Goal: Communication & Community: Connect with others

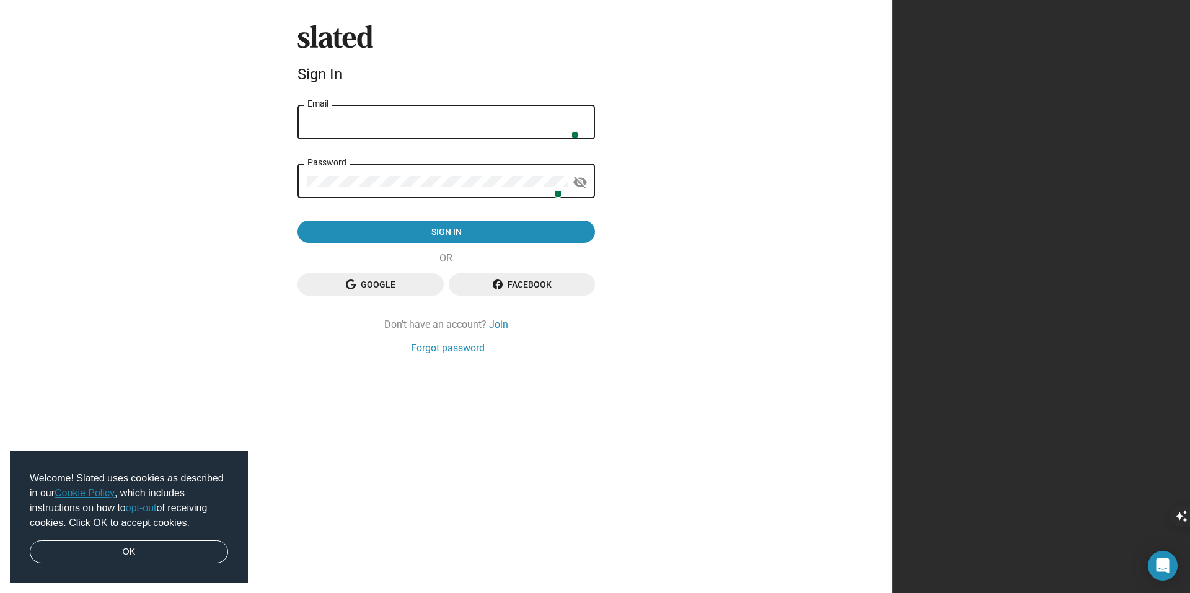
type input "[EMAIL_ADDRESS][DOMAIN_NAME]"
click at [576, 131] on img at bounding box center [571, 131] width 10 height 10
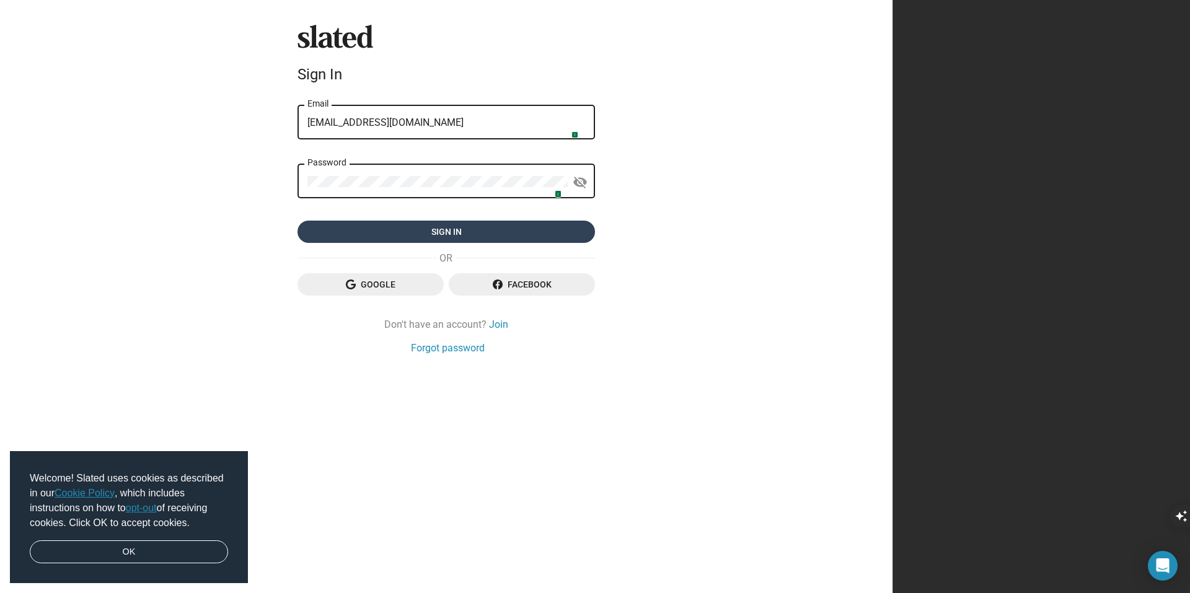
click at [585, 230] on span "Sign in" at bounding box center [446, 232] width 278 height 22
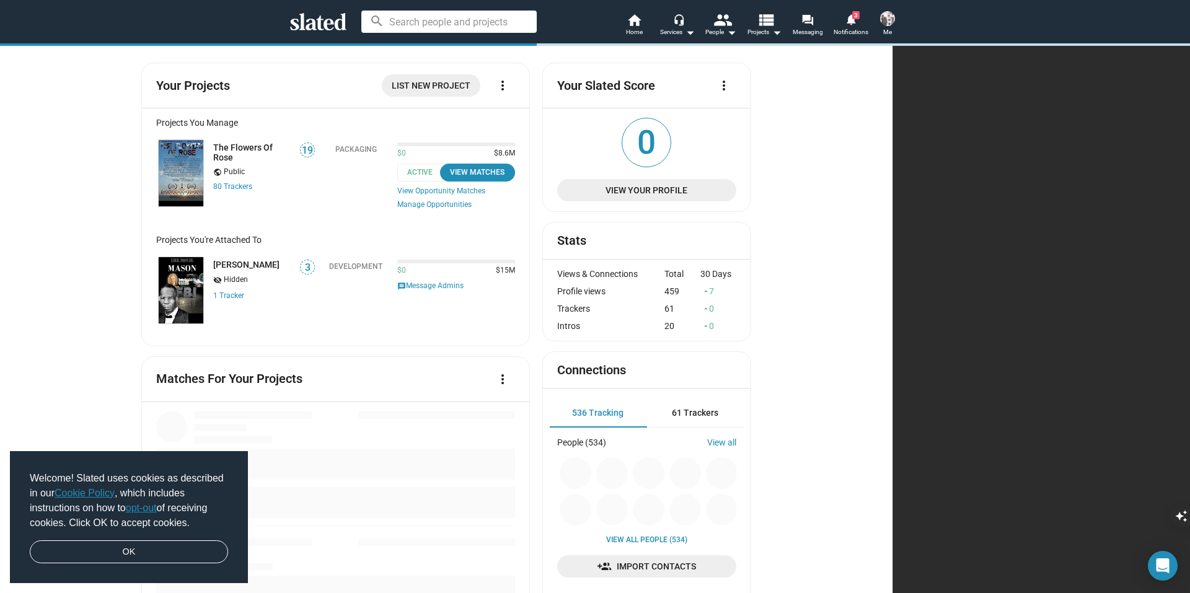
click at [889, 20] on img at bounding box center [887, 18] width 15 height 15
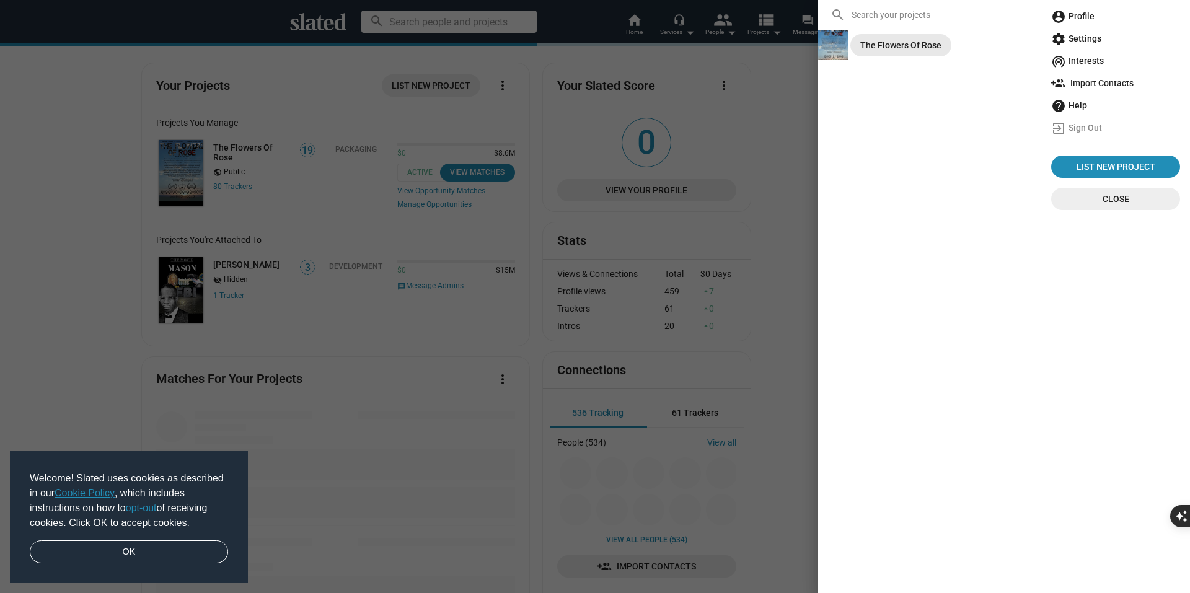
click at [888, 36] on div "The Flowers Of Rose" at bounding box center [900, 45] width 81 height 22
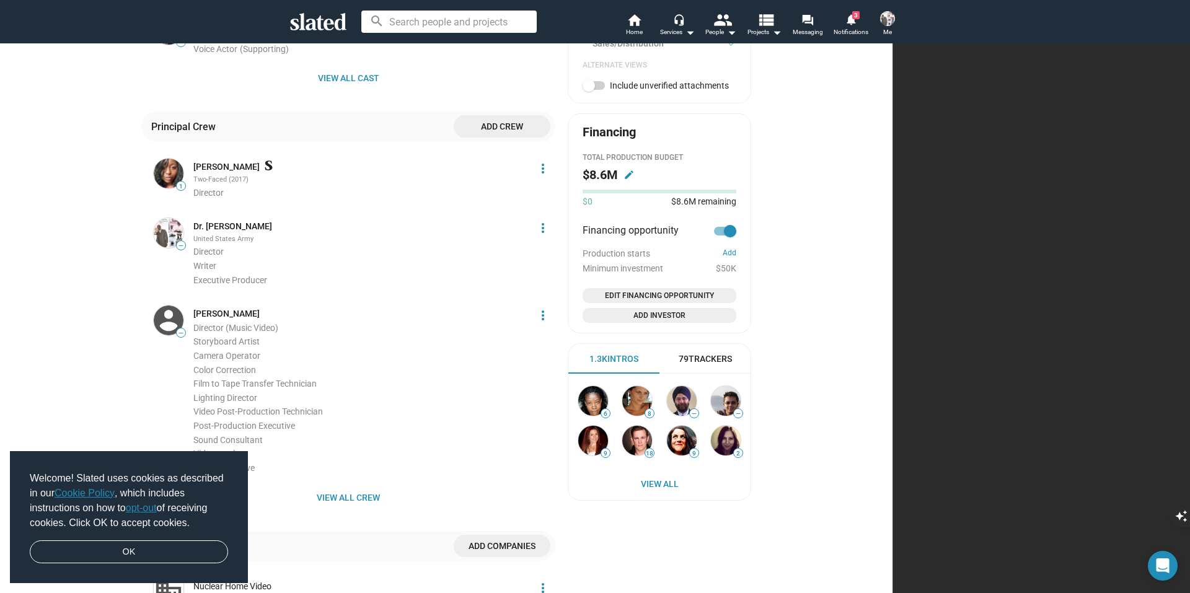
scroll to position [535, 0]
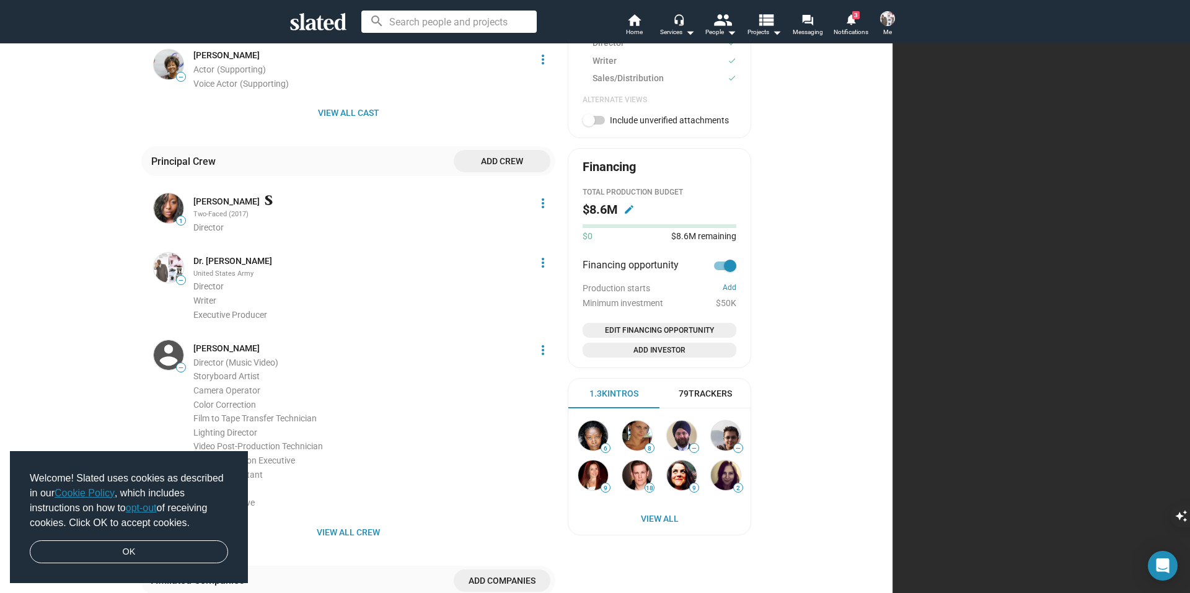
click at [634, 213] on mat-icon "edit" at bounding box center [628, 209] width 11 height 11
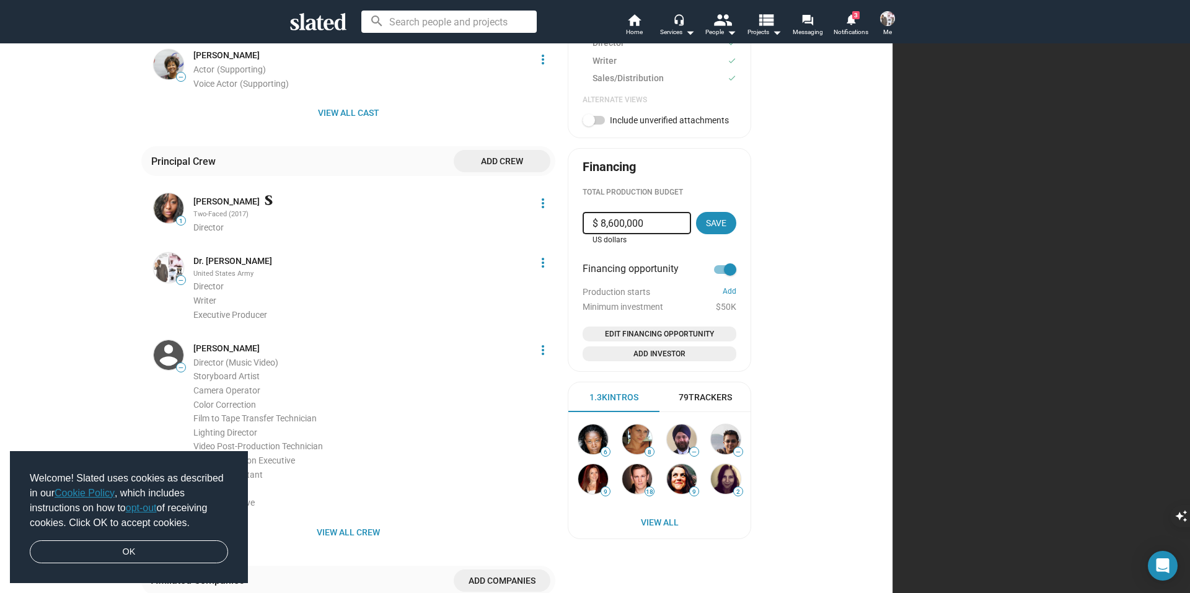
click at [681, 226] on input "$ 8,600,000" at bounding box center [636, 223] width 89 height 22
click at [681, 225] on input "$ 2,600,000" at bounding box center [636, 223] width 89 height 22
type input "$ 2,000,000"
click at [726, 226] on span "Save" at bounding box center [716, 223] width 20 height 22
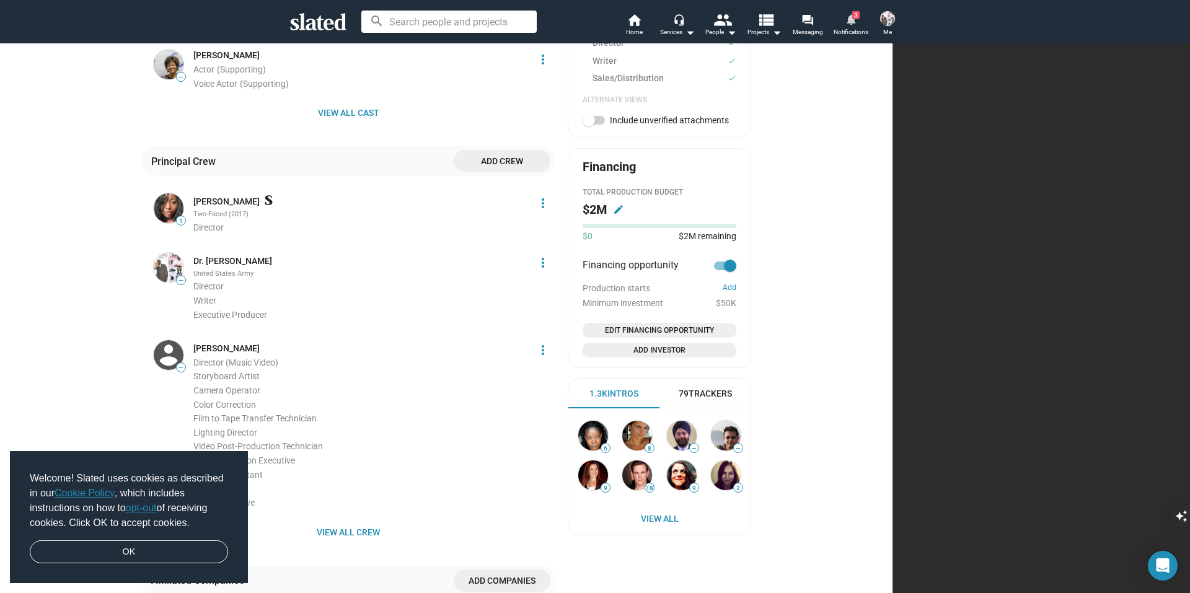
click at [850, 20] on mat-icon "notifications" at bounding box center [850, 19] width 12 height 12
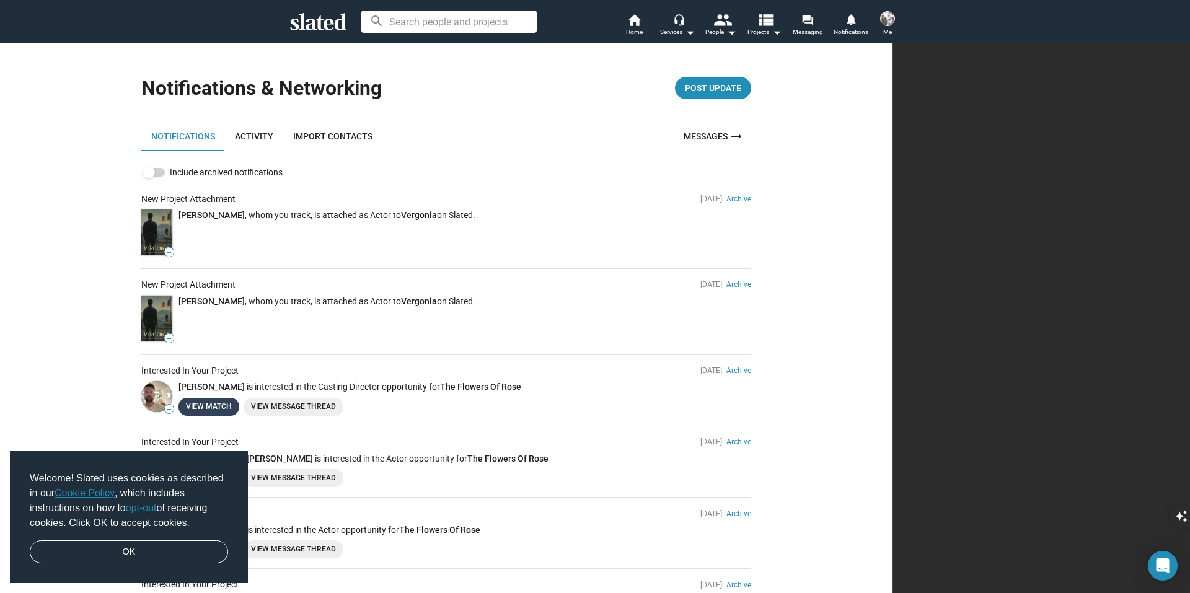
click at [239, 408] on link "View Match" at bounding box center [208, 407] width 61 height 18
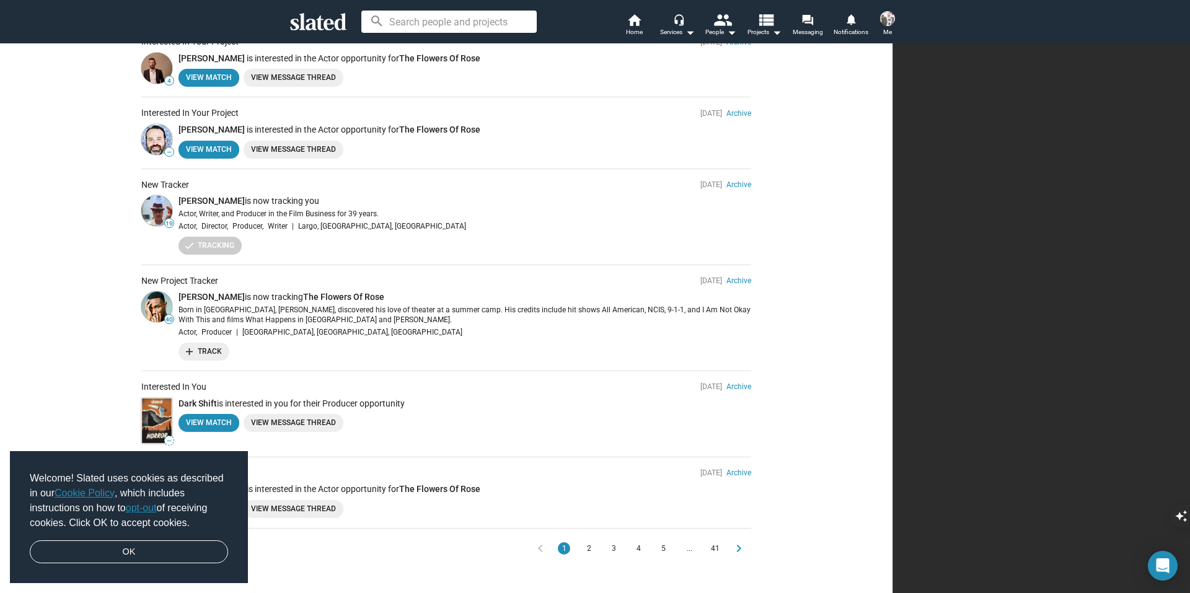
scroll to position [473, 0]
click at [239, 419] on link "View Match" at bounding box center [208, 422] width 61 height 18
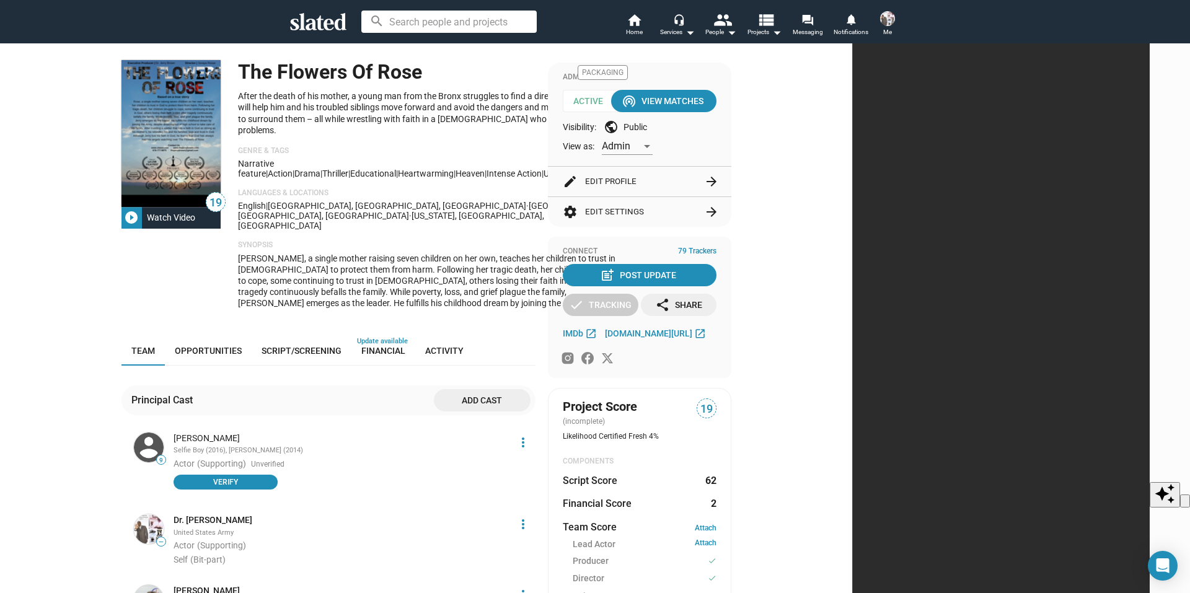
click at [885, 17] on img at bounding box center [887, 18] width 15 height 15
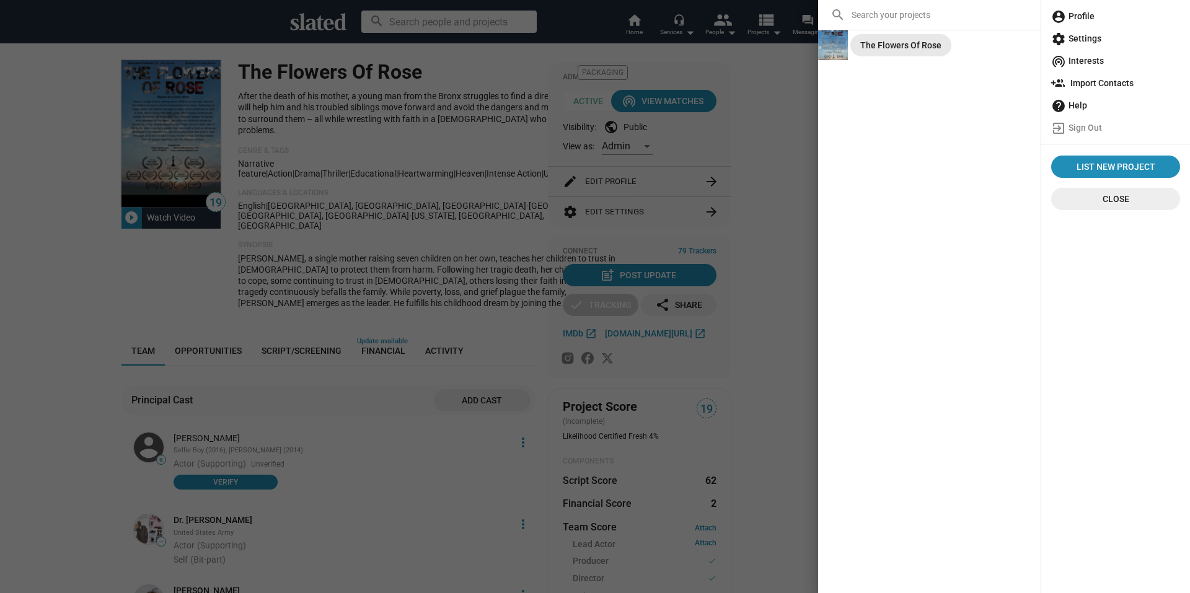
click at [909, 38] on div "The Flowers Of Rose" at bounding box center [900, 45] width 81 height 22
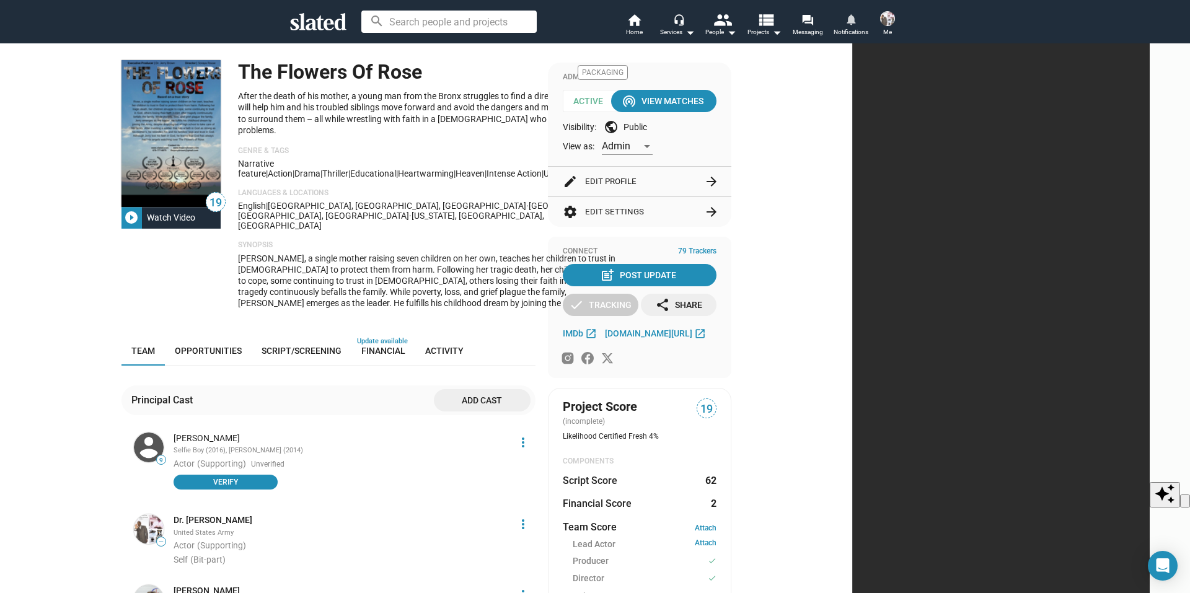
click at [850, 17] on mat-icon "notifications" at bounding box center [850, 19] width 12 height 12
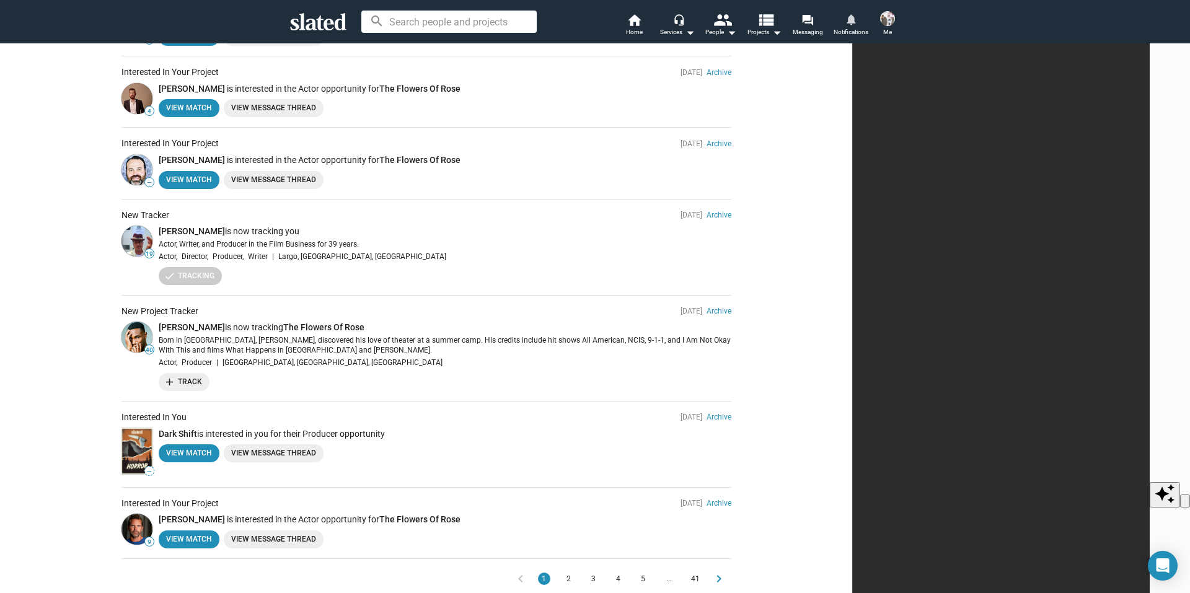
scroll to position [450, 0]
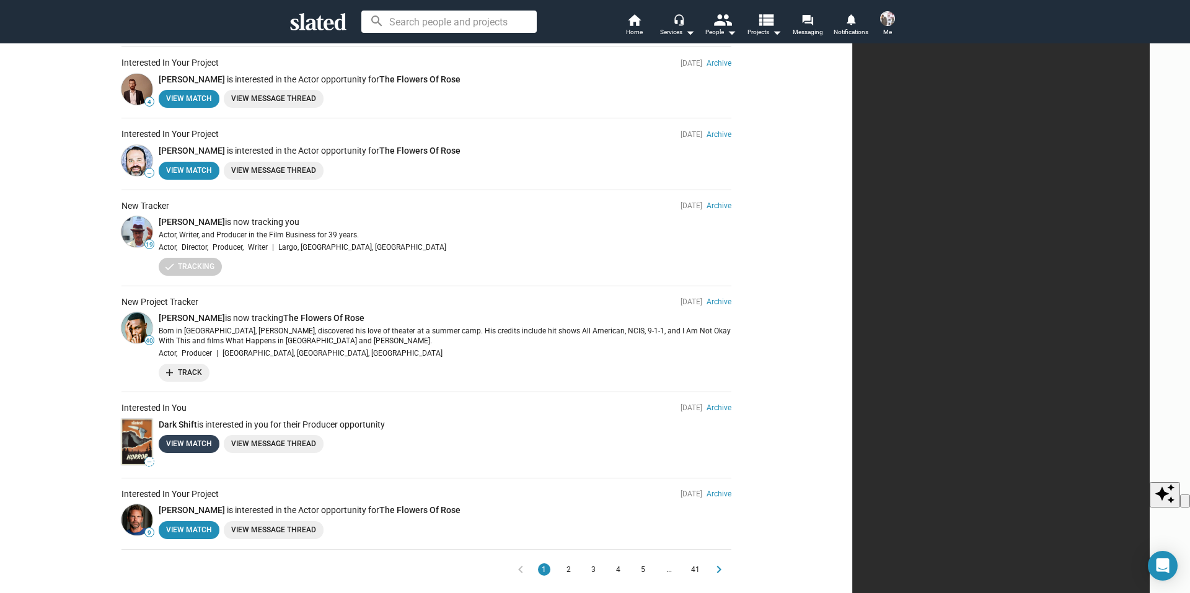
click at [219, 441] on link "View Match" at bounding box center [189, 444] width 61 height 18
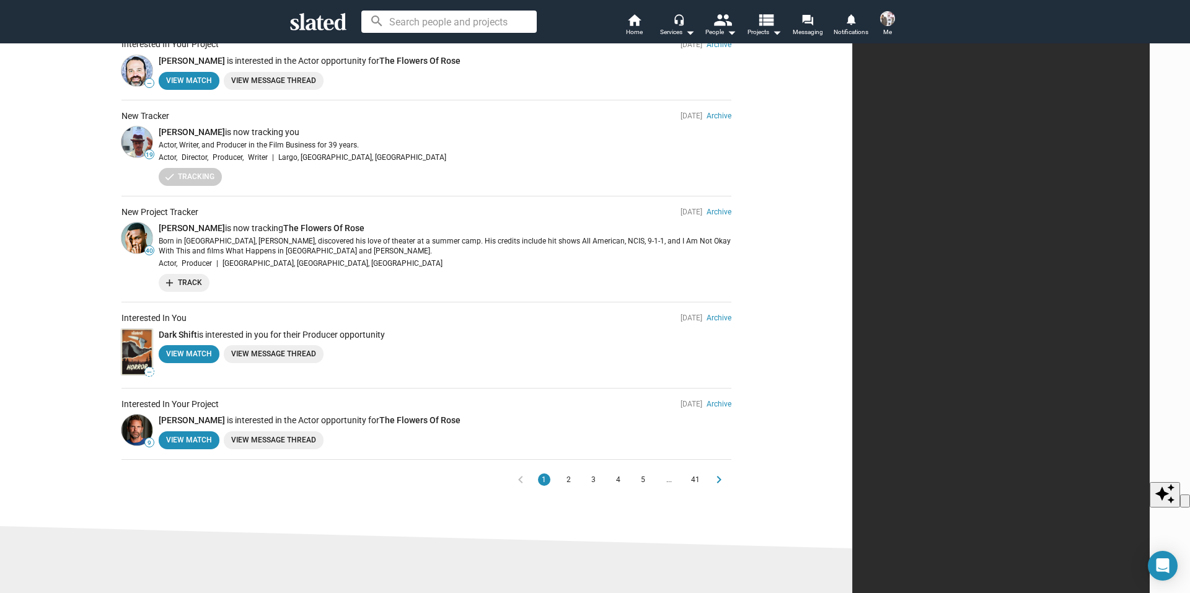
scroll to position [544, 0]
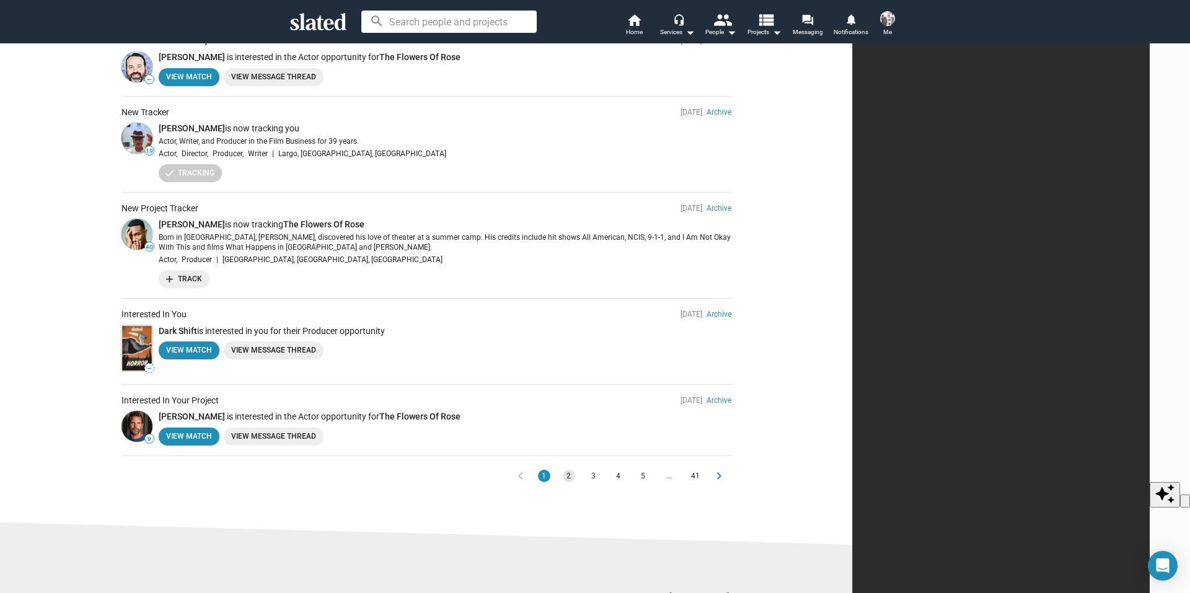
click at [574, 473] on span "2" at bounding box center [569, 476] width 10 height 12
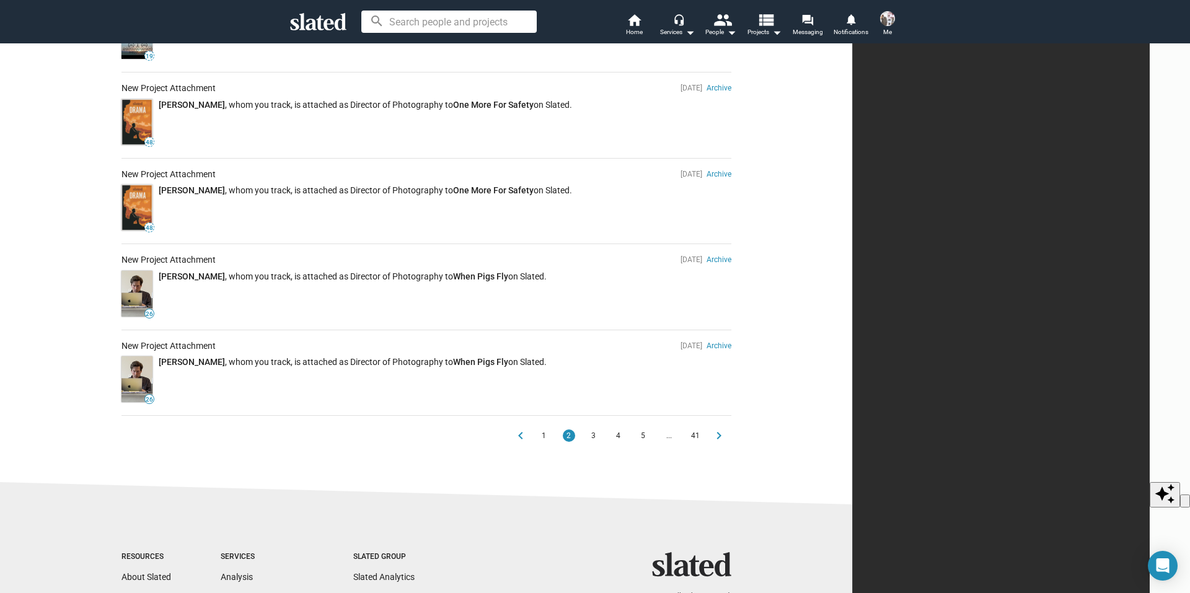
scroll to position [627, 0]
click at [599, 431] on span "3" at bounding box center [594, 434] width 10 height 12
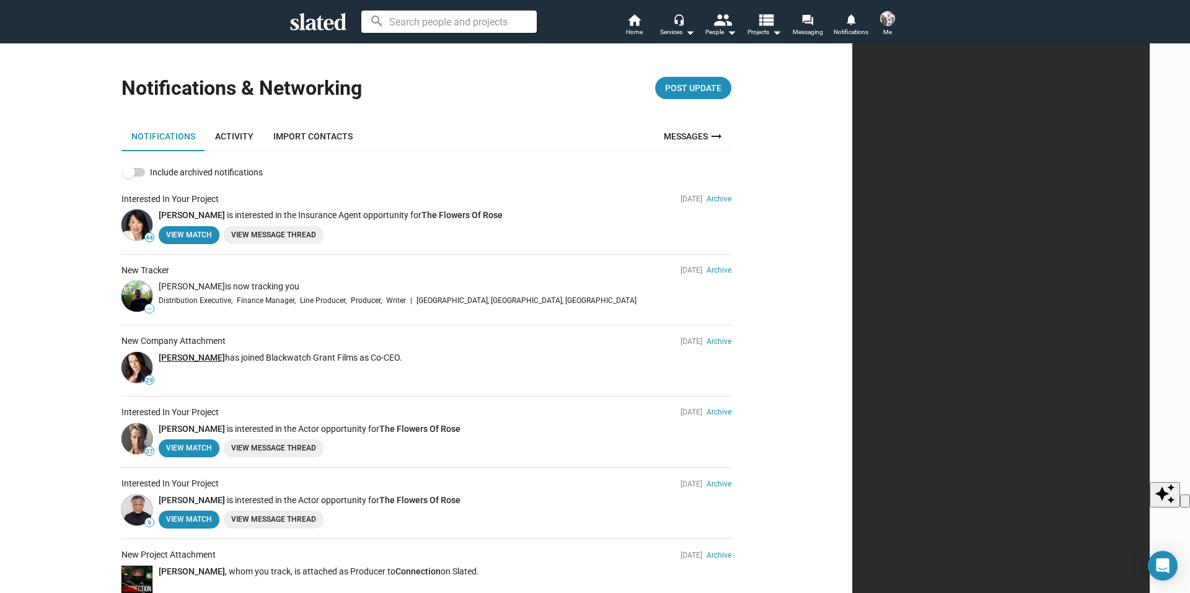
click at [225, 358] on link "[PERSON_NAME]" at bounding box center [192, 358] width 66 height 10
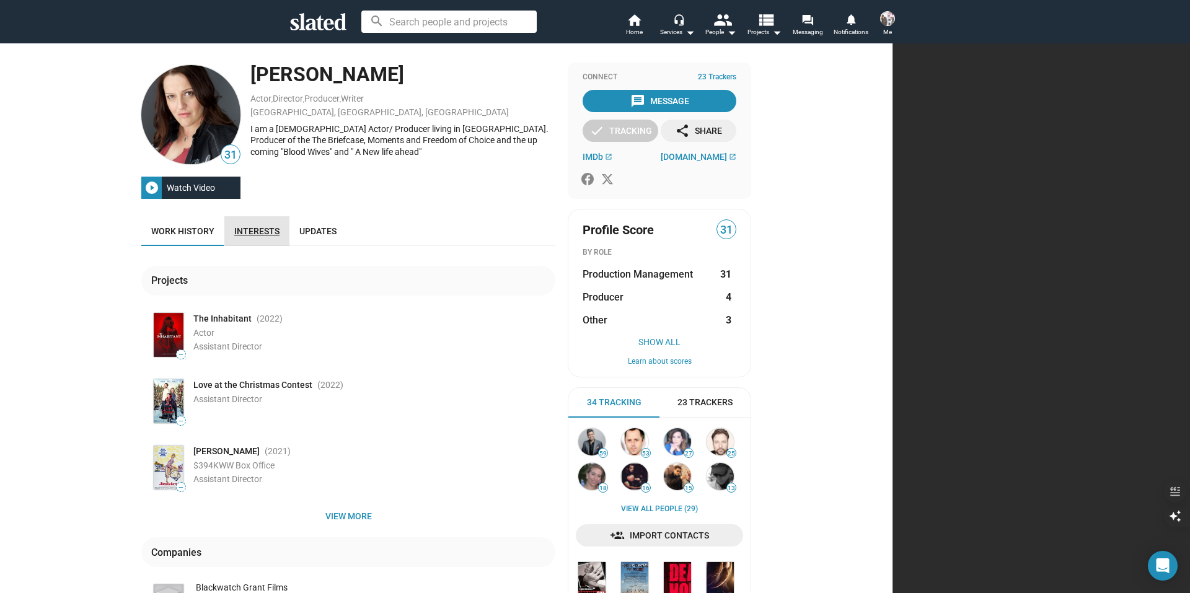
click at [279, 232] on span "Interests" at bounding box center [256, 231] width 45 height 10
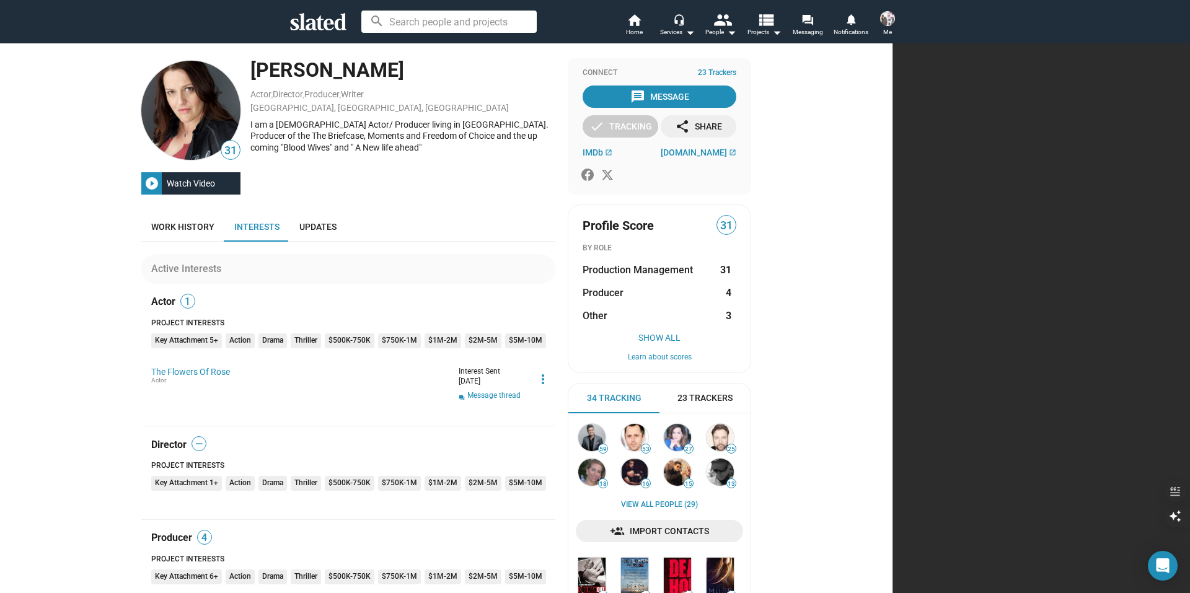
scroll to position [2, 0]
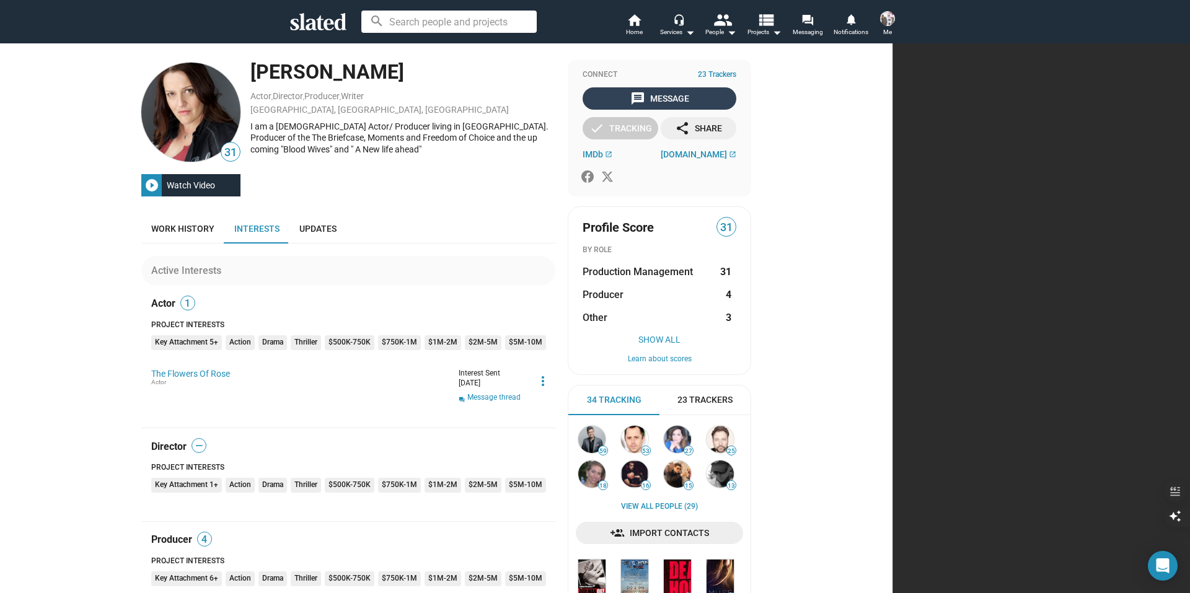
click at [689, 96] on div "message Message" at bounding box center [659, 98] width 59 height 22
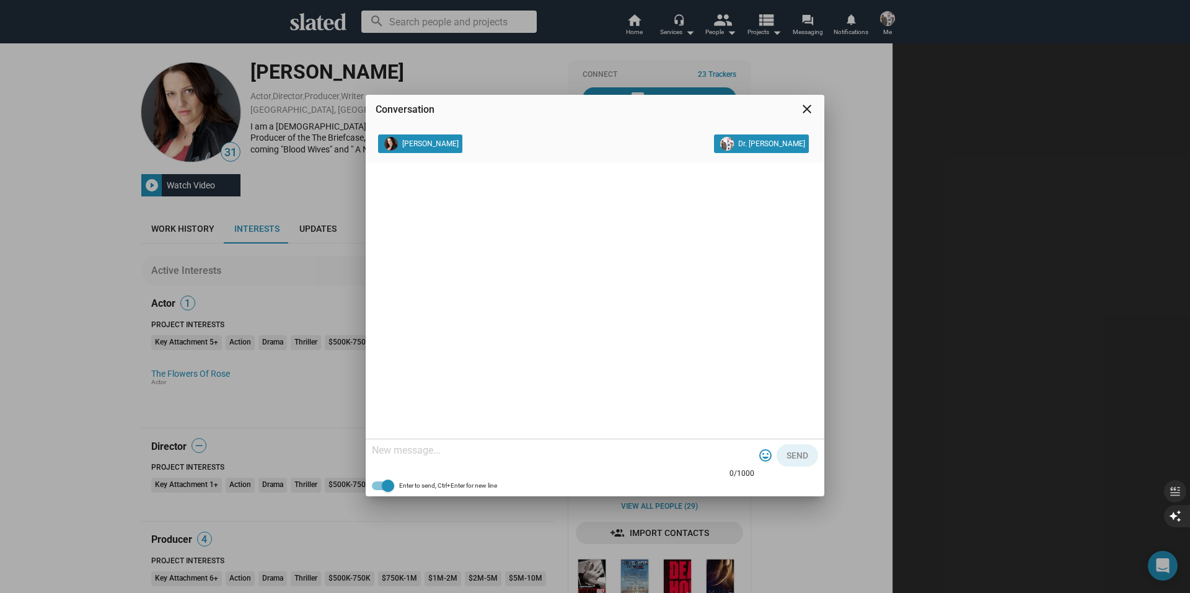
click at [392, 448] on textarea at bounding box center [563, 450] width 382 height 12
paste textarea "Lor ipsum. Dolorsi: Ametc Adipisci: Eli Seddoei te Inci U labo etdo magnaal eni…"
click at [615, 400] on textarea at bounding box center [563, 424] width 382 height 87
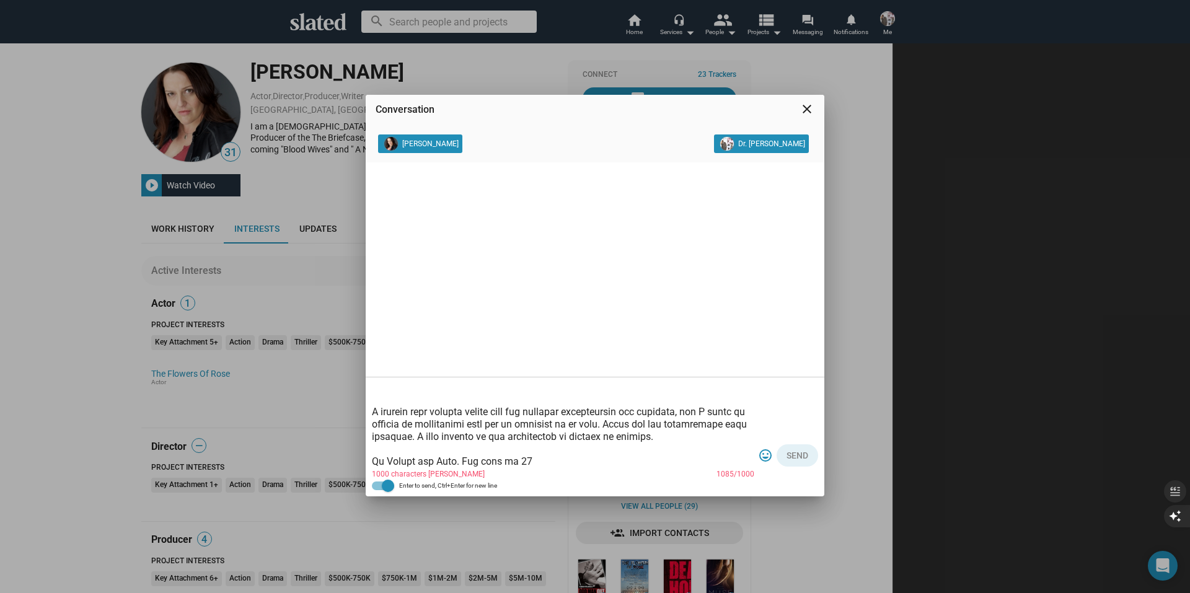
scroll to position [421, 0]
click at [542, 429] on textarea at bounding box center [563, 424] width 382 height 87
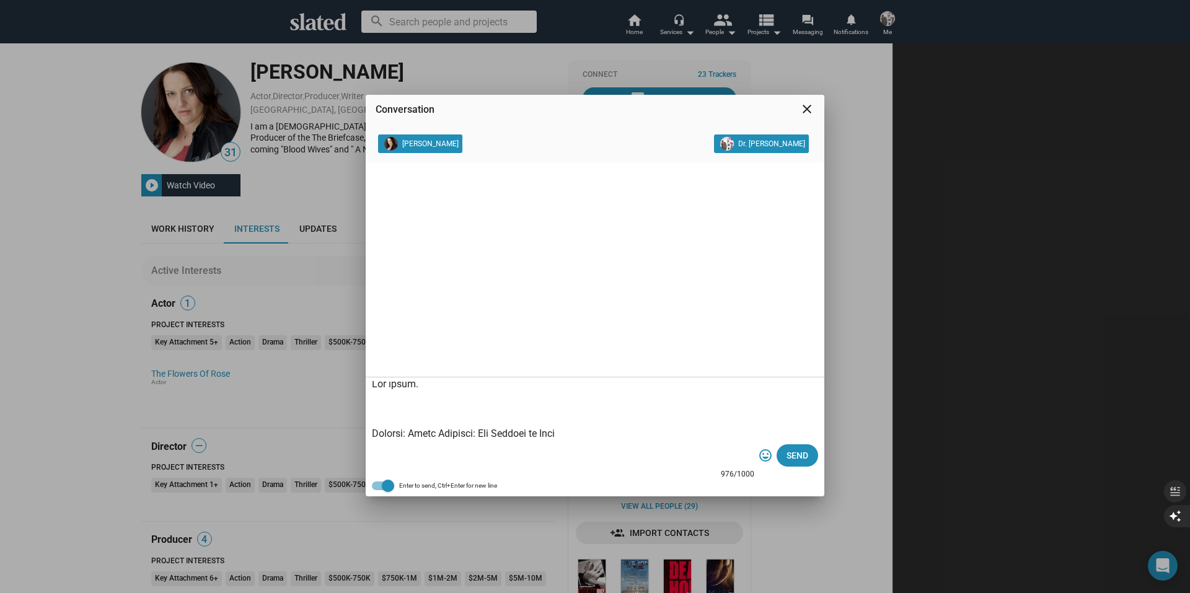
scroll to position [0, 0]
click at [441, 389] on textarea at bounding box center [563, 424] width 382 height 87
type textarea "Lor ipsum. Dolorsi Ametc Adipisc: Elits Doeiusmo: Tem Incidid ut Labo E dolo ma…"
click at [801, 458] on span "Send" at bounding box center [797, 455] width 22 height 22
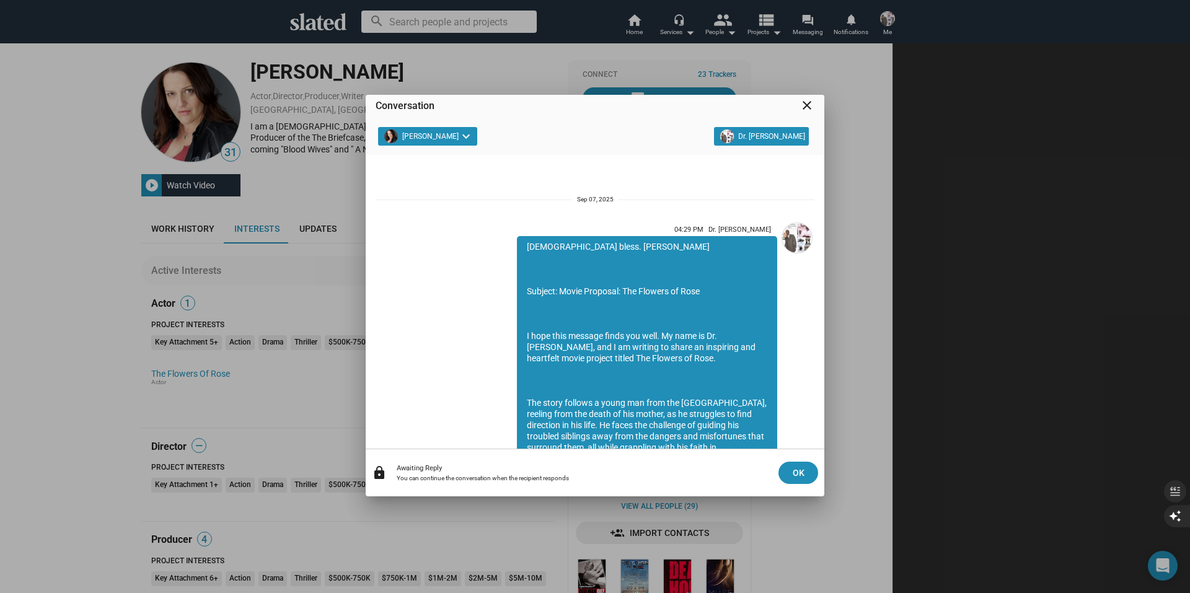
scroll to position [310, 0]
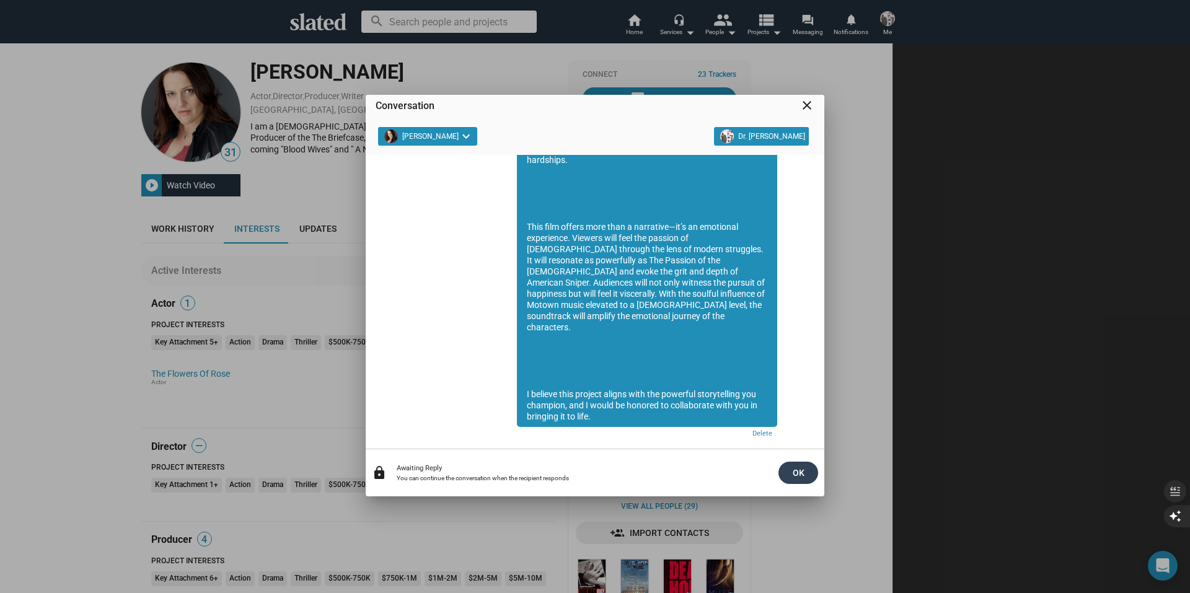
click at [799, 472] on span "OK" at bounding box center [798, 473] width 20 height 22
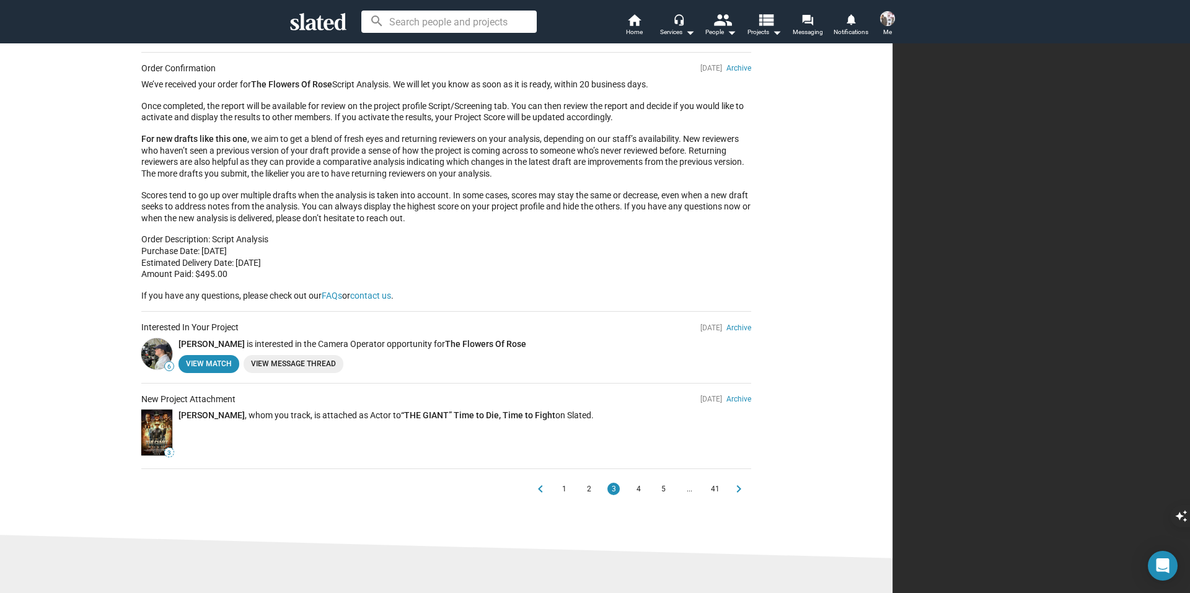
scroll to position [664, 0]
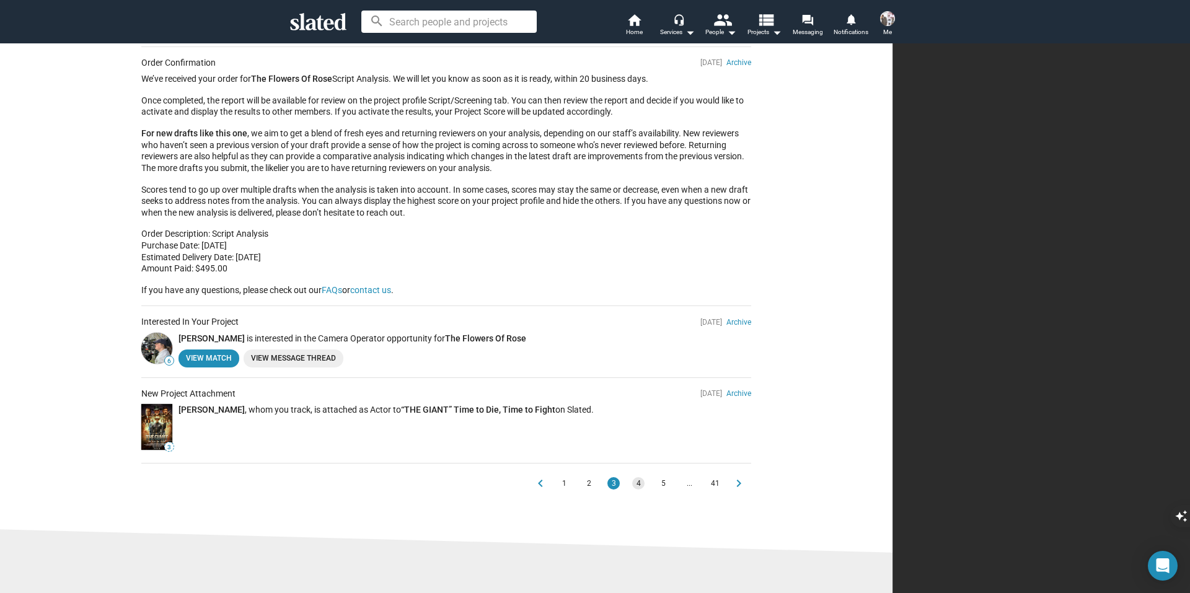
click at [643, 483] on span "4" at bounding box center [638, 483] width 10 height 12
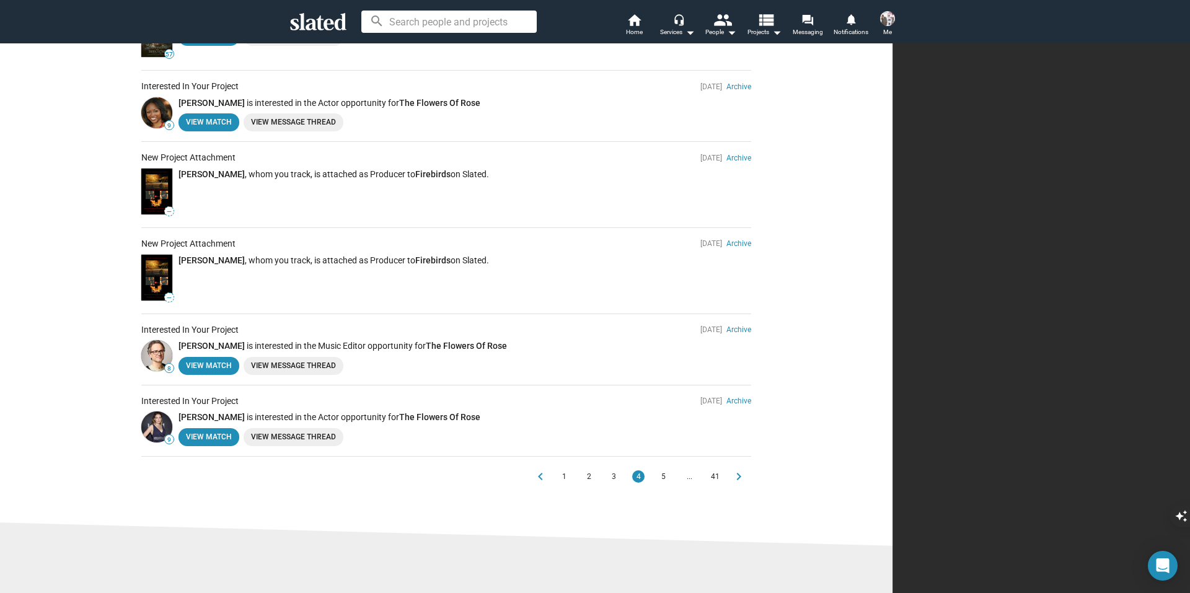
scroll to position [531, 0]
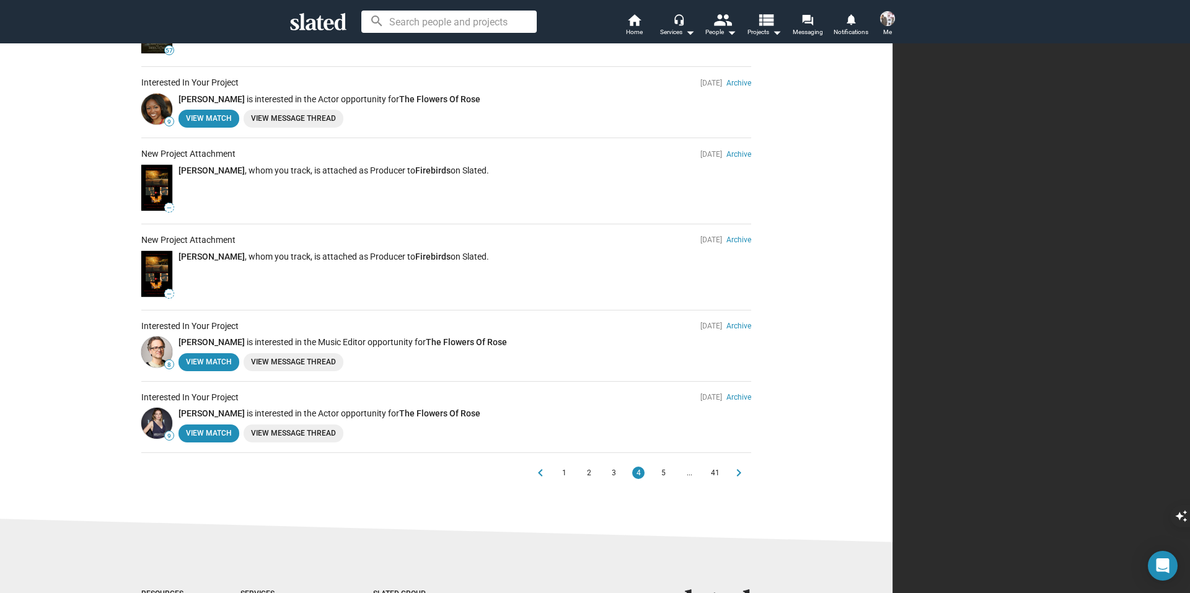
click at [669, 468] on button "5" at bounding box center [663, 473] width 12 height 12
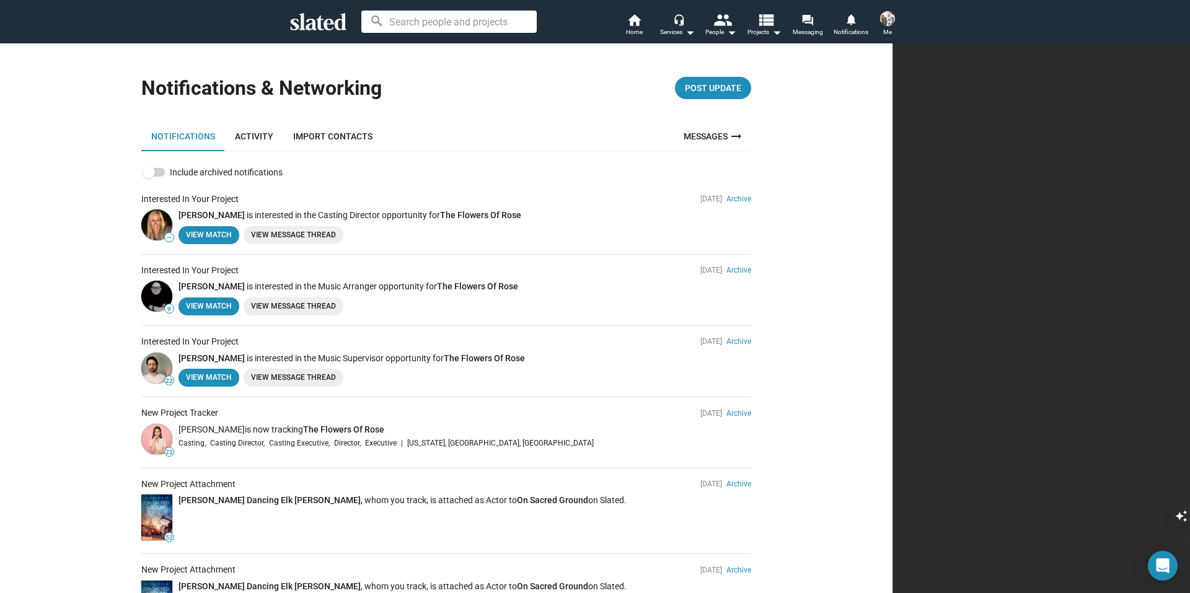
click at [172, 441] on img at bounding box center [156, 439] width 31 height 31
click at [265, 440] on span "Casting Director," at bounding box center [237, 442] width 55 height 11
